Goal: Find specific page/section: Find specific page/section

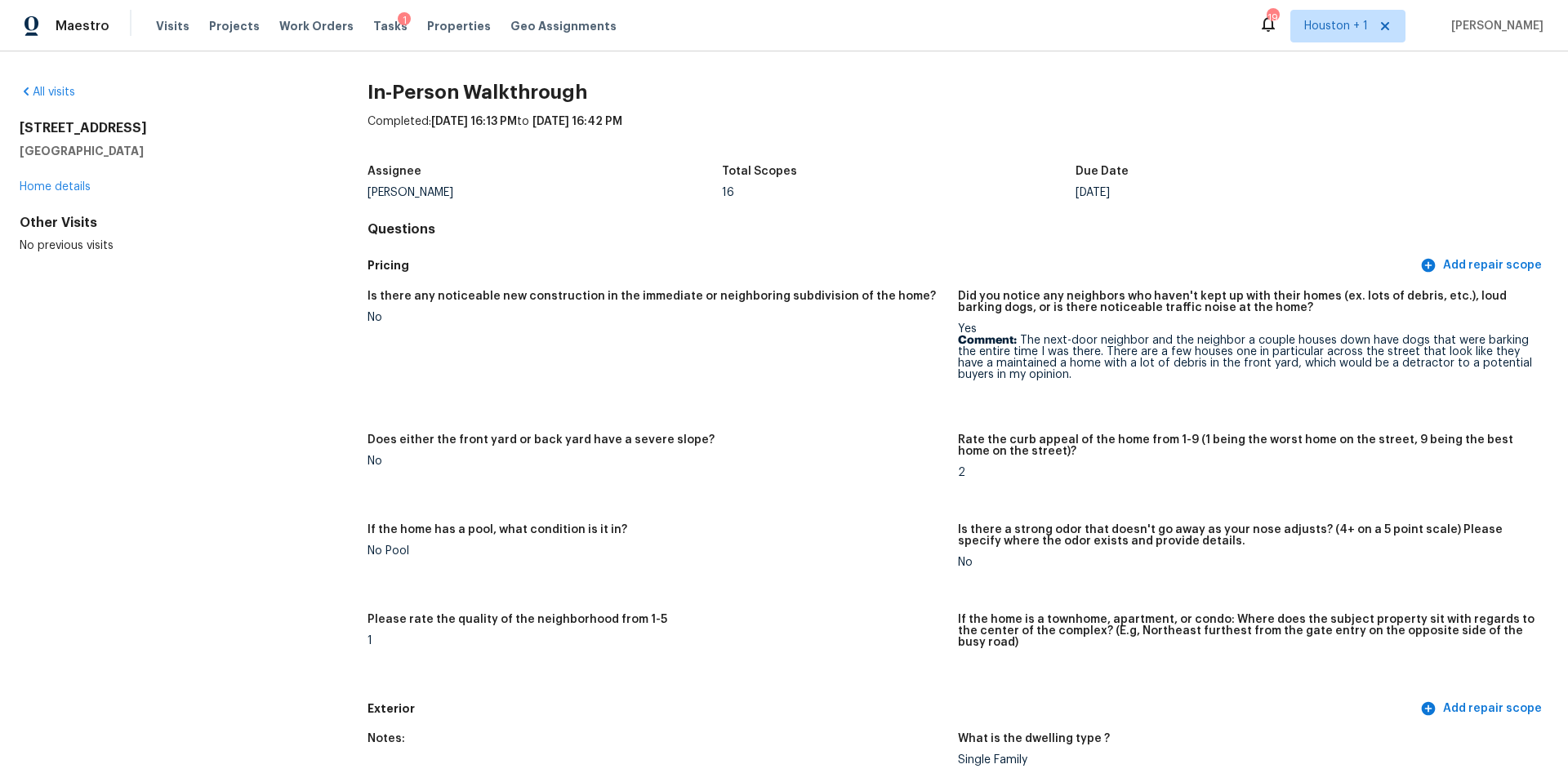
click at [437, 22] on span "Properties" at bounding box center [459, 26] width 64 height 16
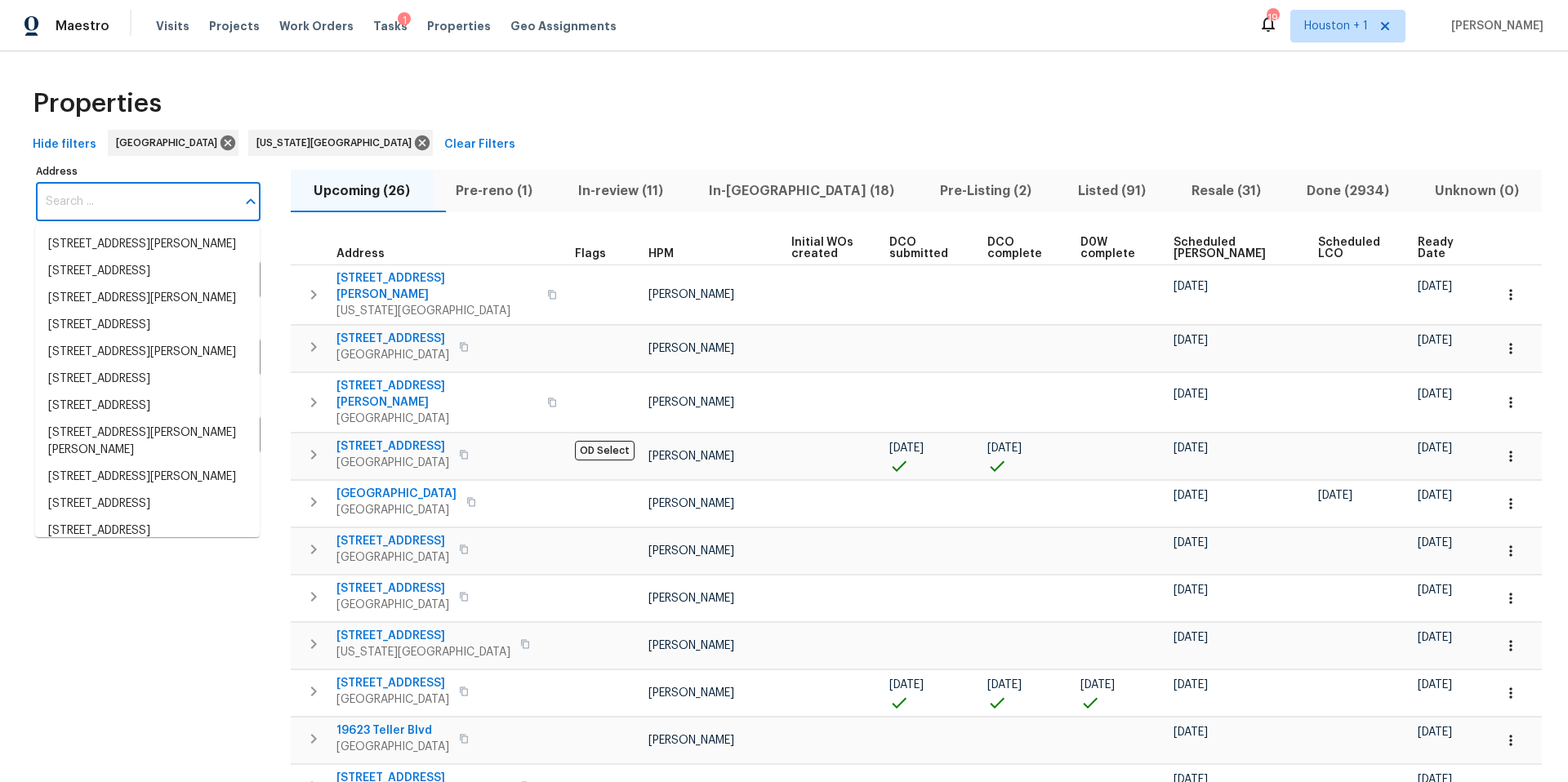
click at [86, 197] on input "Address" at bounding box center [135, 202] width 200 height 38
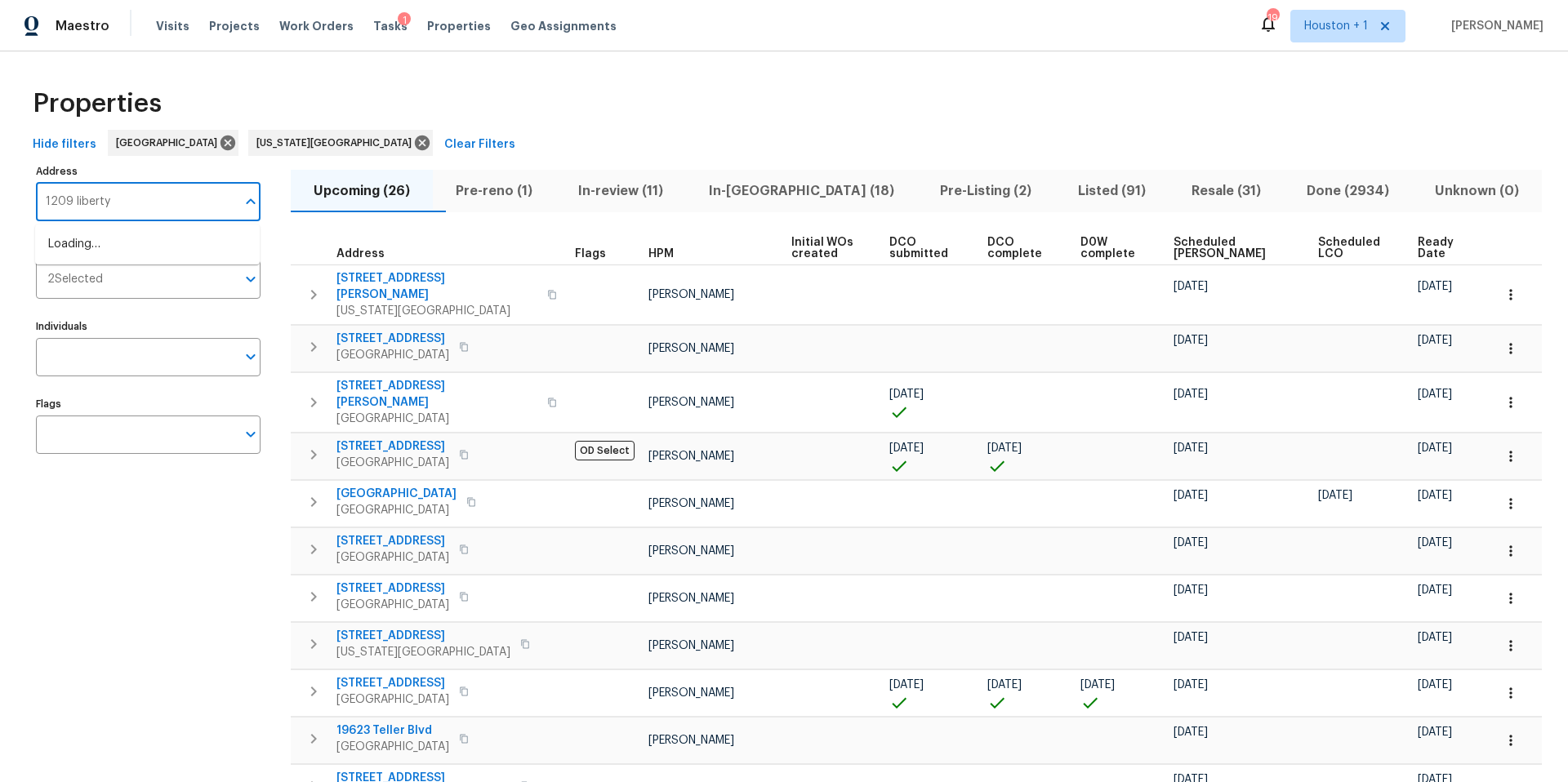
type input "1209 liberty"
click at [106, 254] on li "[STREET_ADDRESS]" at bounding box center [147, 244] width 225 height 27
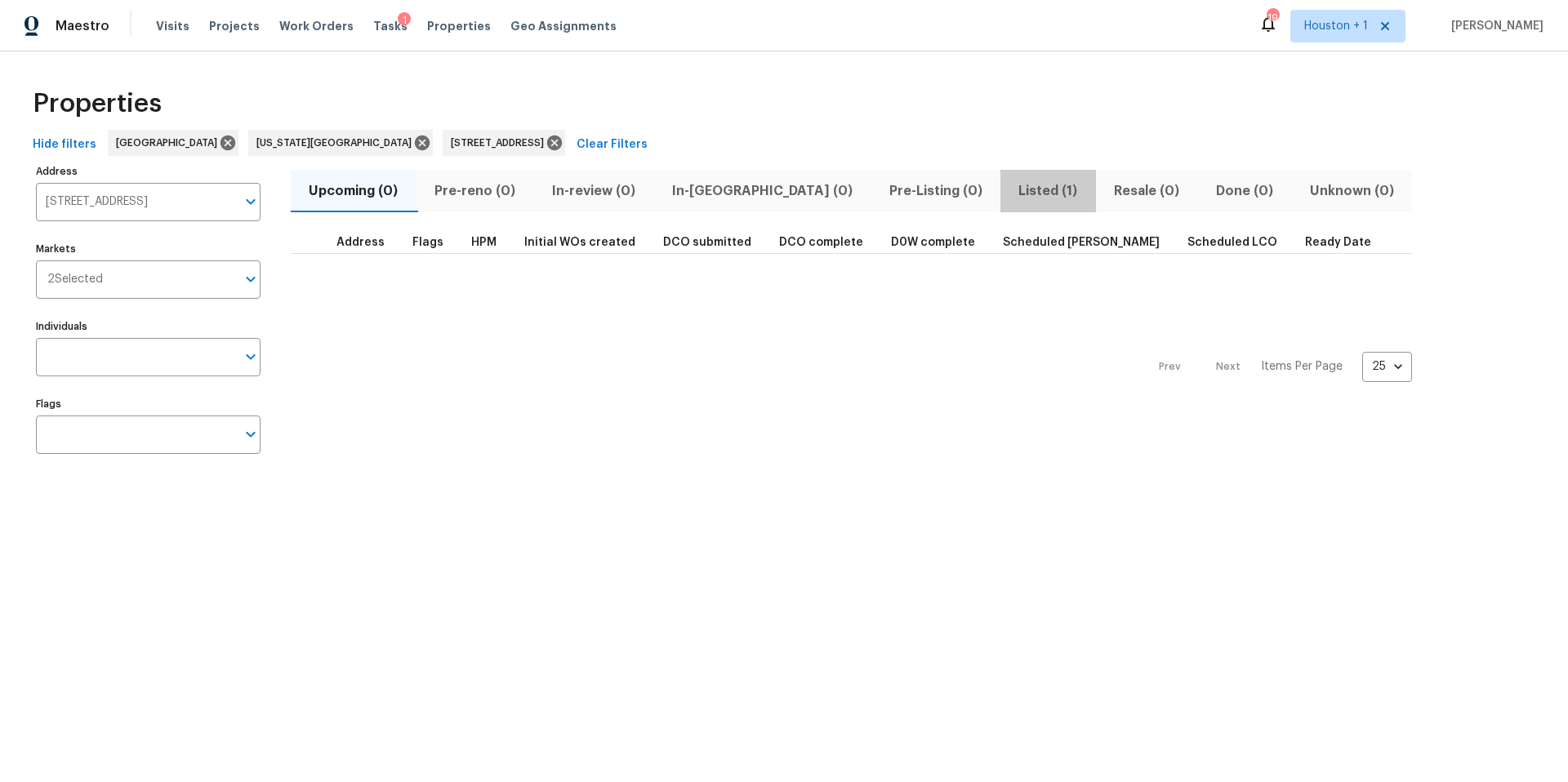
click at [1010, 182] on span "Listed (1)" at bounding box center [1048, 191] width 76 height 23
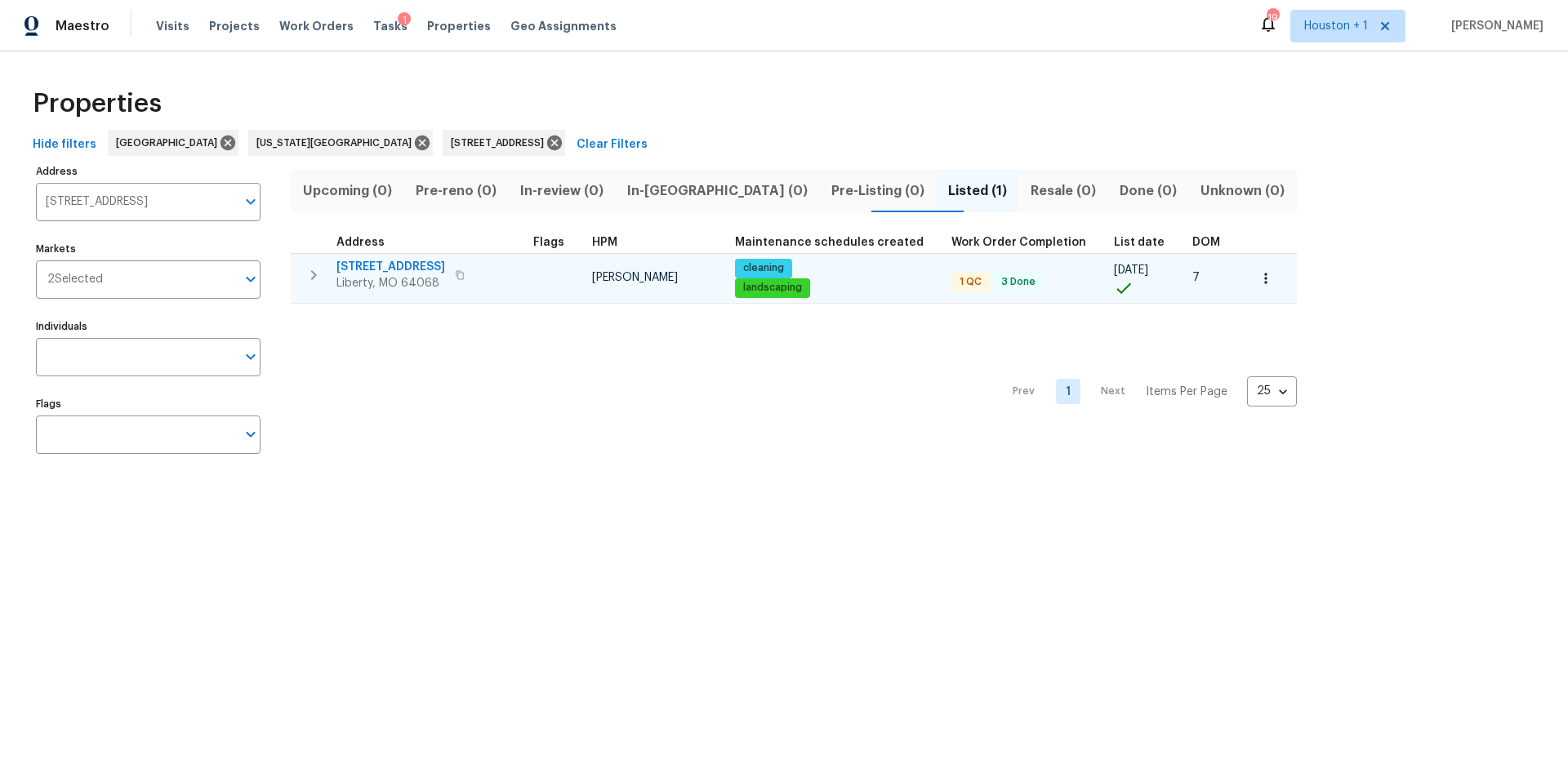
click at [1257, 274] on icon "button" at bounding box center [1265, 278] width 16 height 16
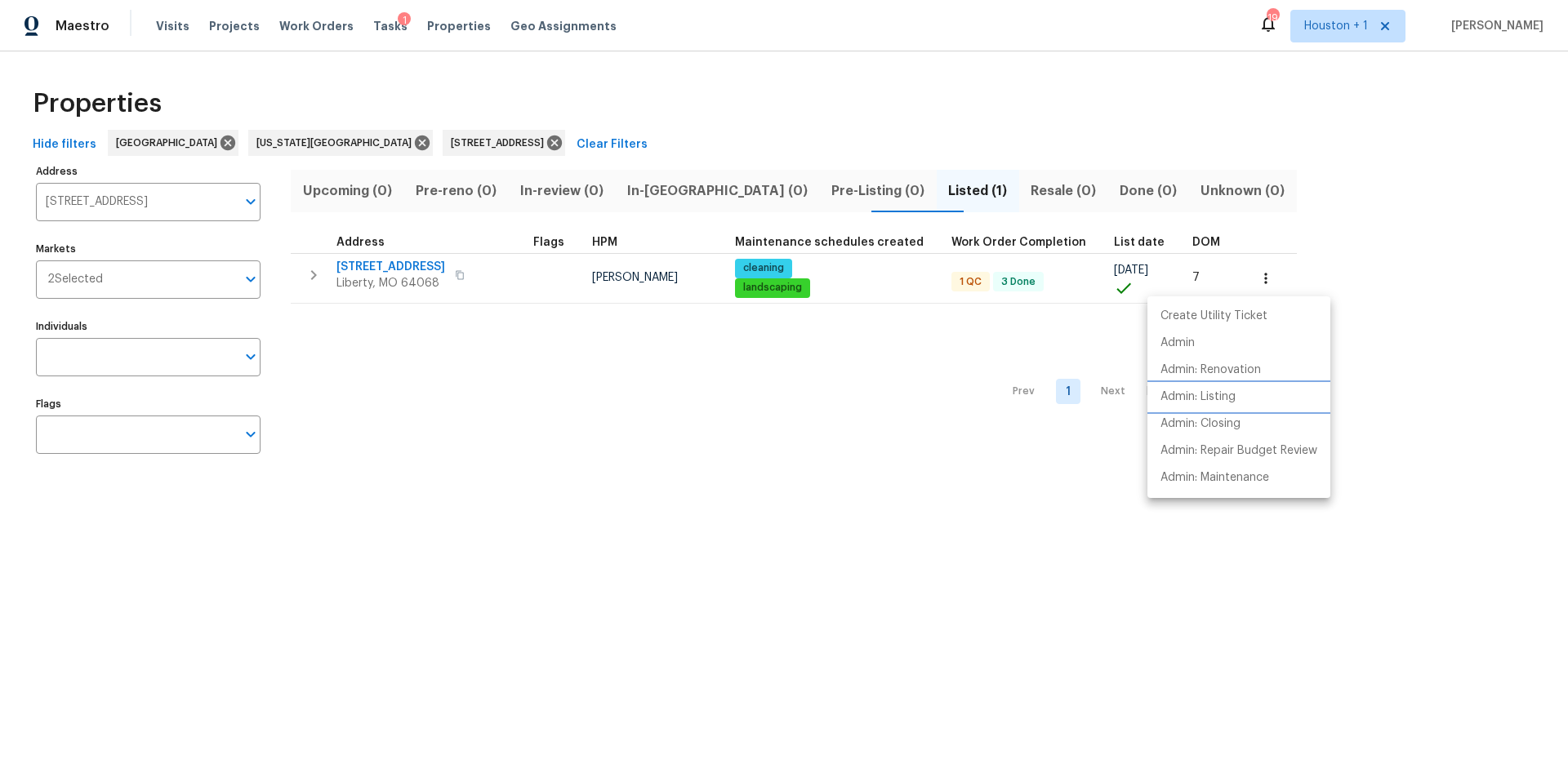
click at [1217, 399] on p "Admin: Listing" at bounding box center [1198, 397] width 75 height 17
click at [439, 20] on div at bounding box center [784, 391] width 1568 height 782
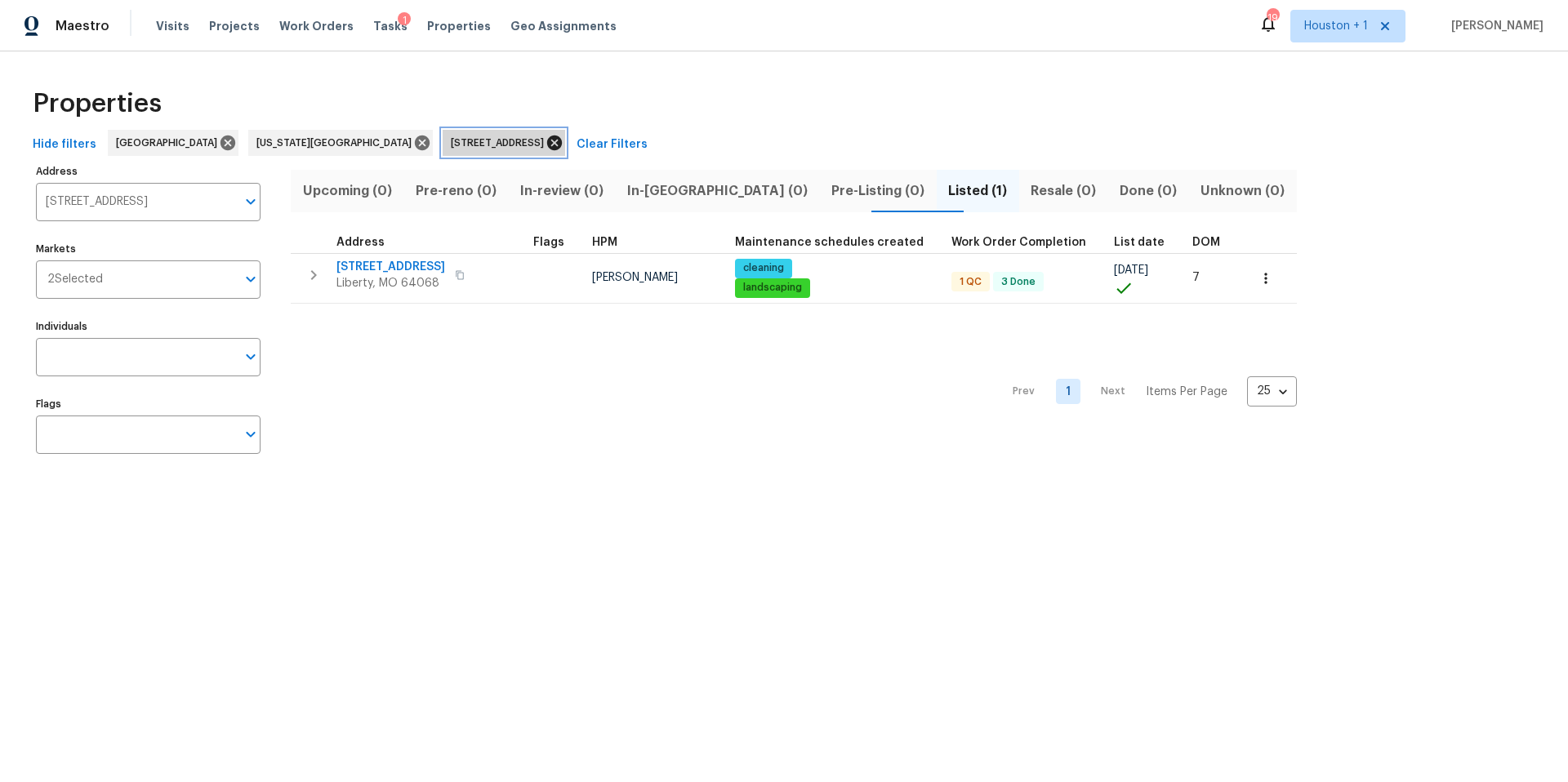
click at [546, 142] on icon at bounding box center [554, 142] width 18 height 18
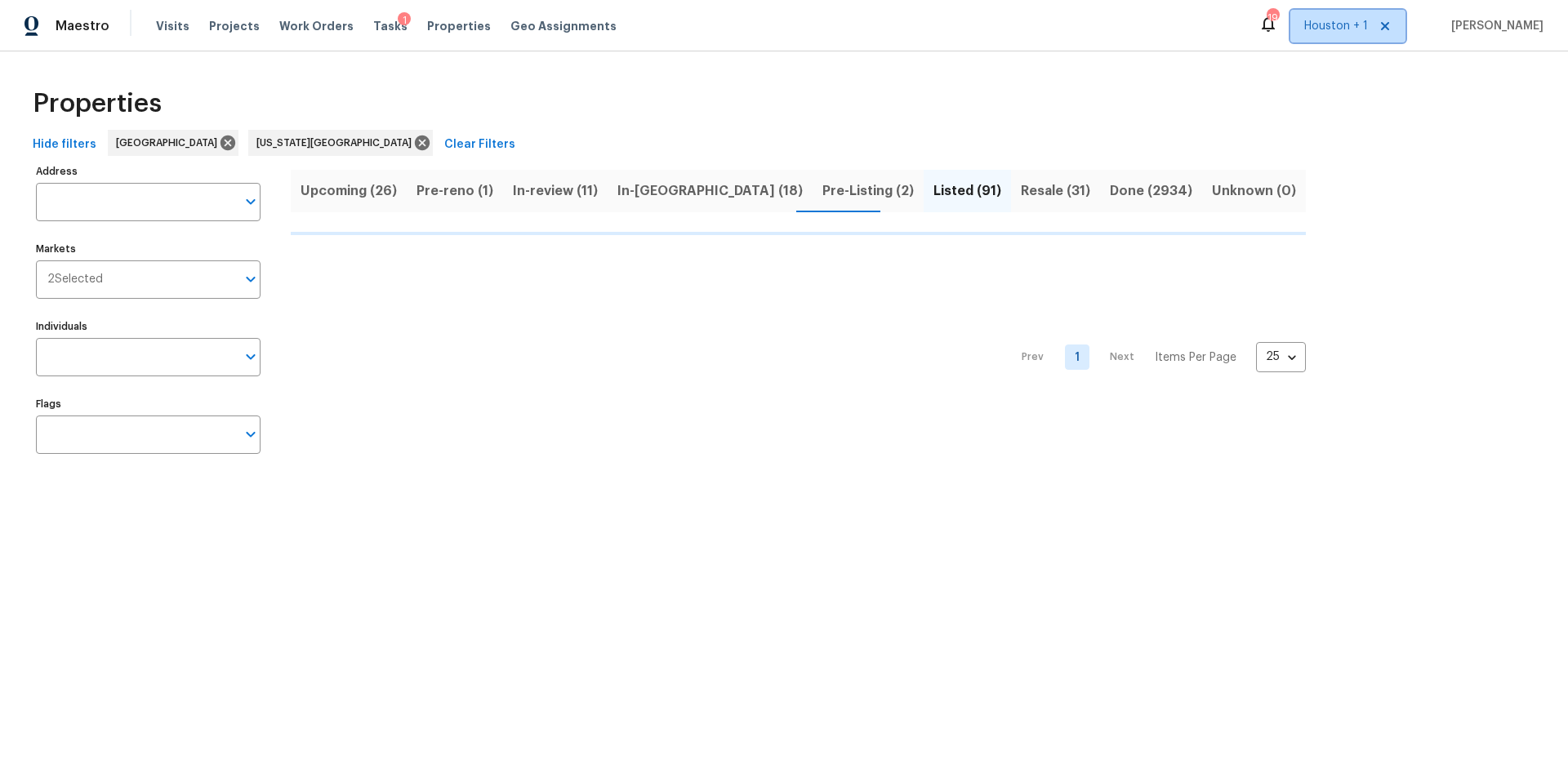
click at [1344, 16] on span "Houston + 1" at bounding box center [1348, 26] width 115 height 32
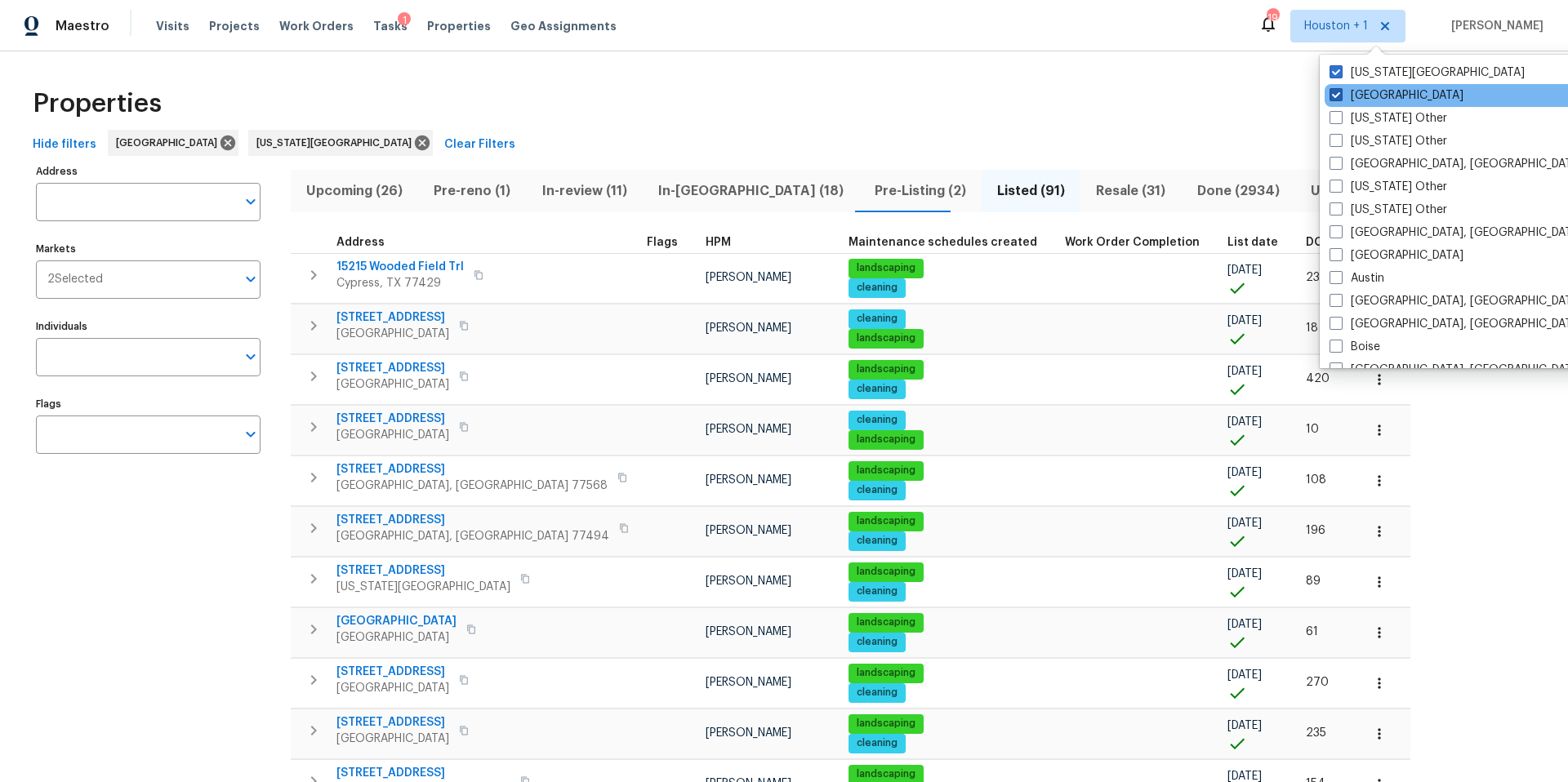
click at [1338, 99] on span at bounding box center [1336, 94] width 13 height 13
click at [1338, 98] on input "[GEOGRAPHIC_DATA]" at bounding box center [1335, 93] width 10 height 10
checkbox input "false"
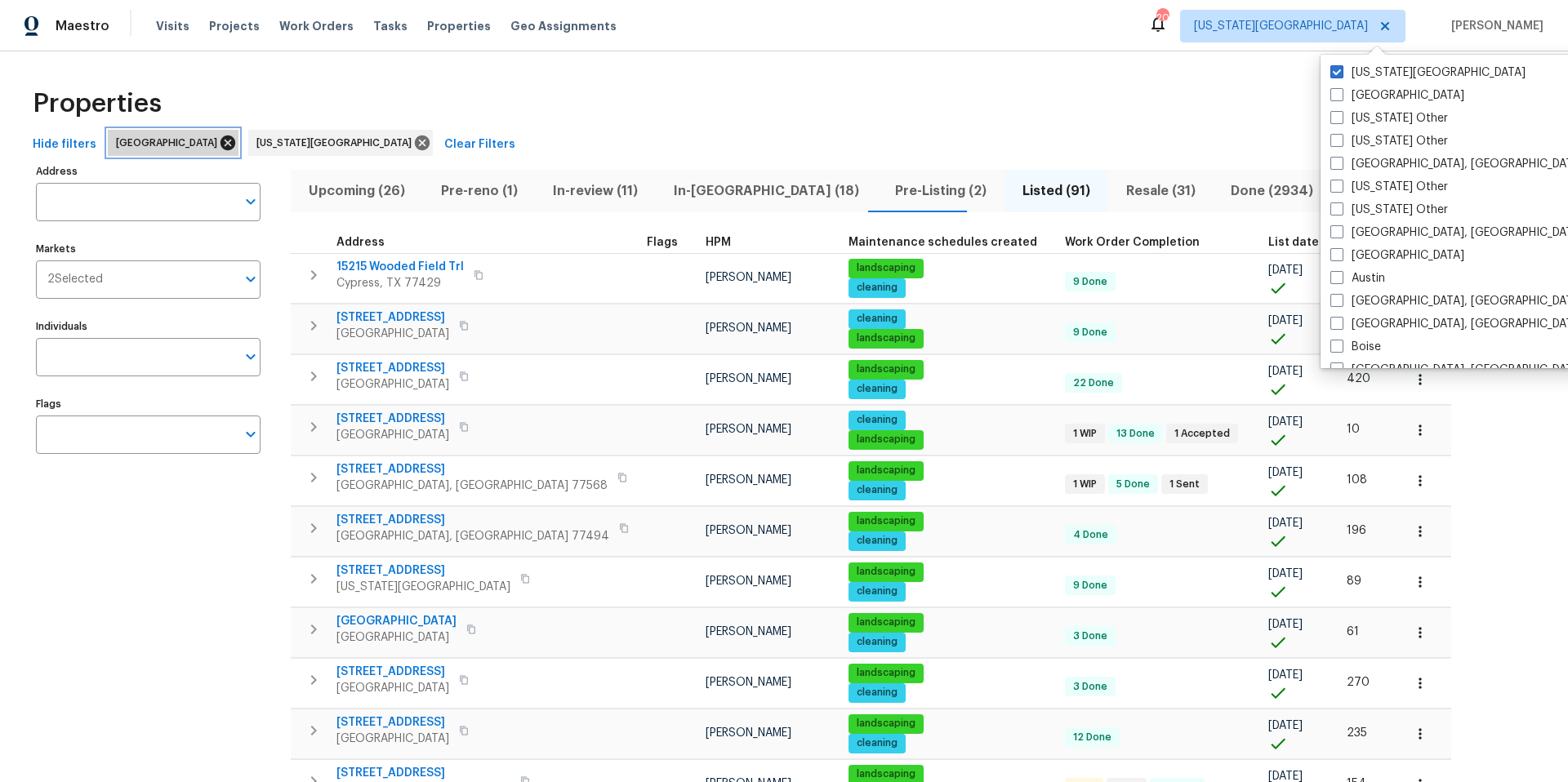
click at [220, 142] on icon at bounding box center [227, 142] width 14 height 14
